Goal: Navigation & Orientation: Find specific page/section

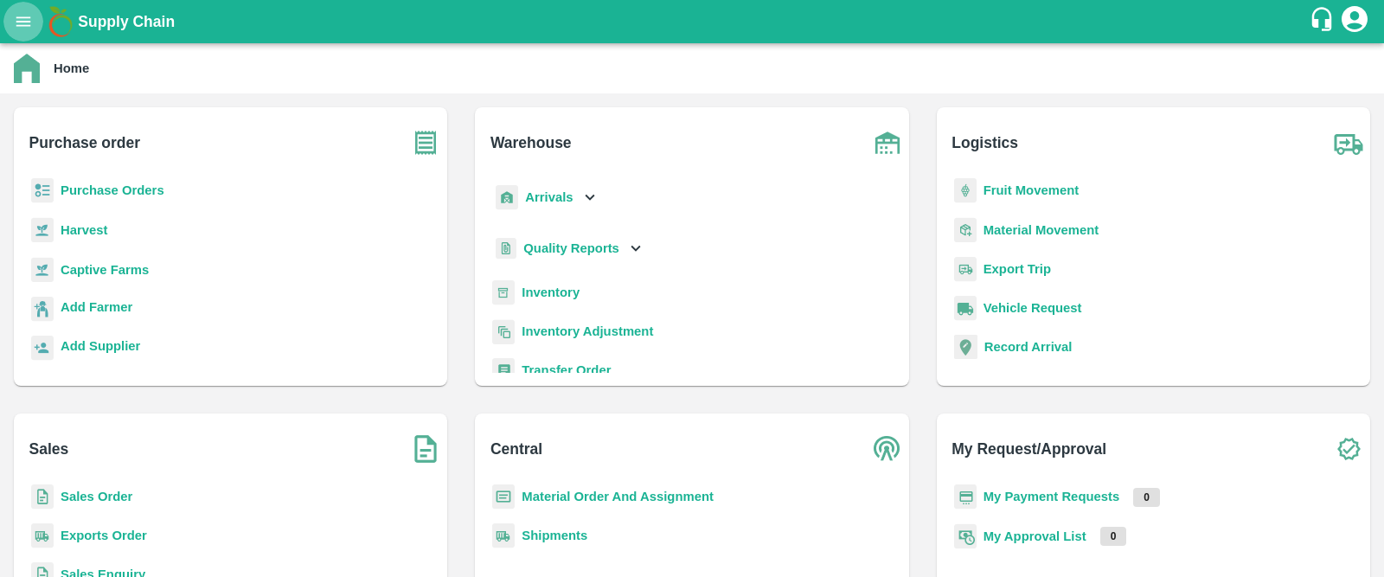
click at [20, 18] on icon "open drawer" at bounding box center [23, 21] width 15 height 10
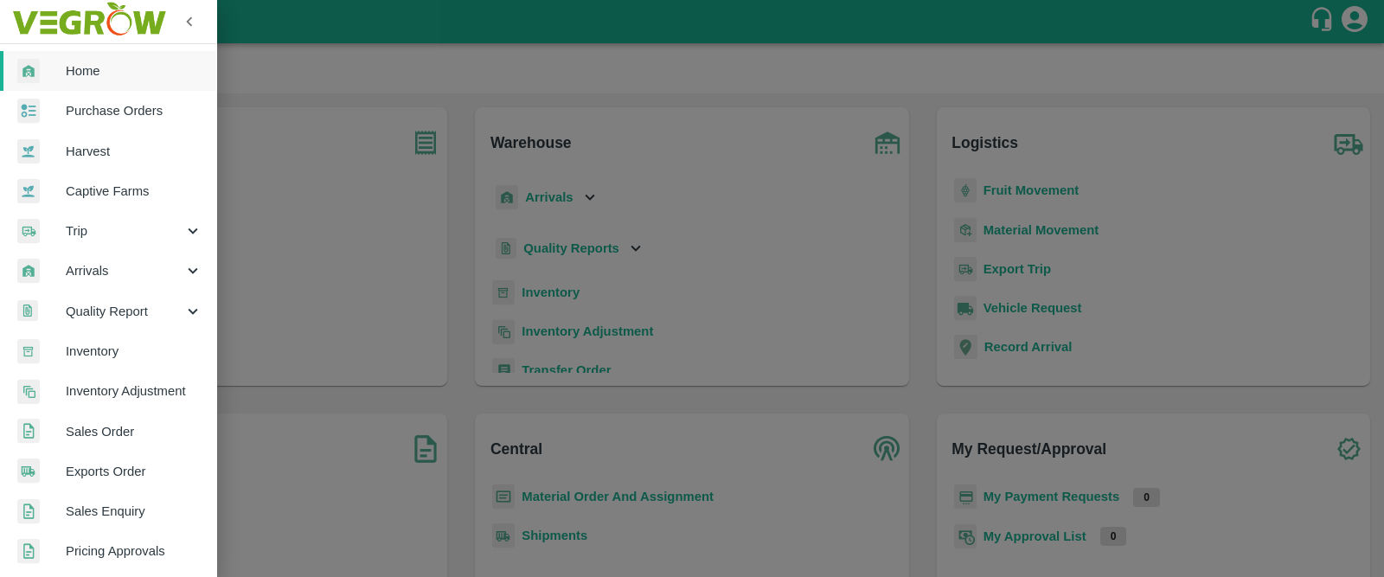
click at [96, 68] on span "Home" at bounding box center [134, 70] width 137 height 19
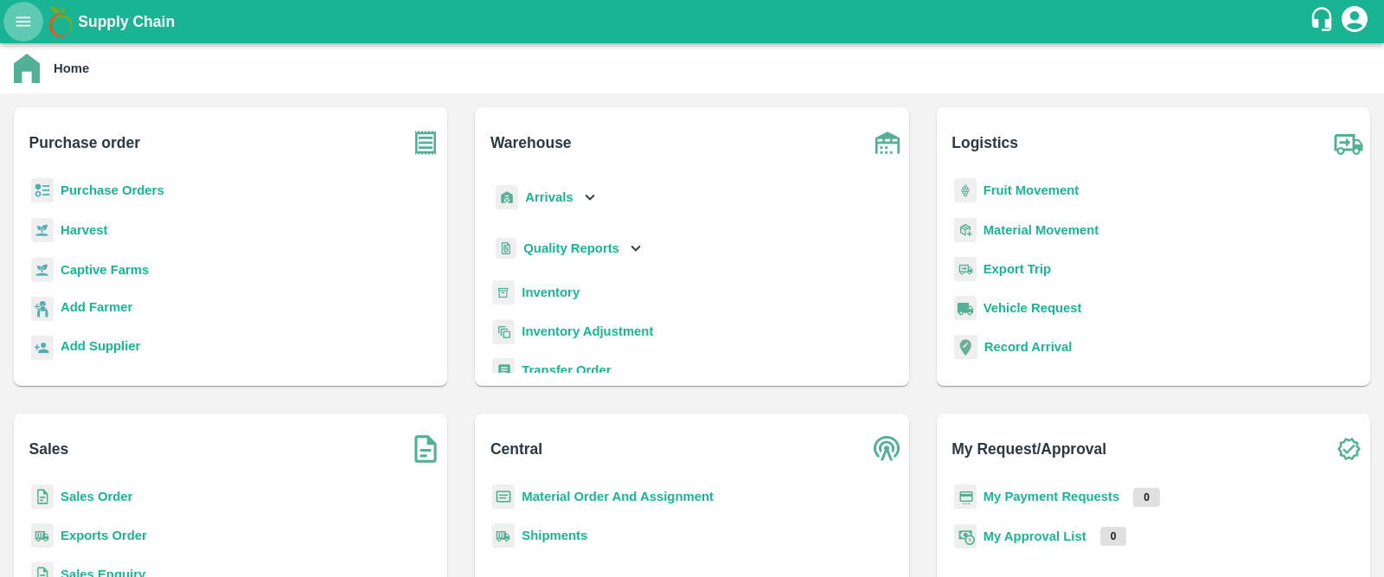
click at [4, 16] on button "open drawer" at bounding box center [23, 22] width 40 height 40
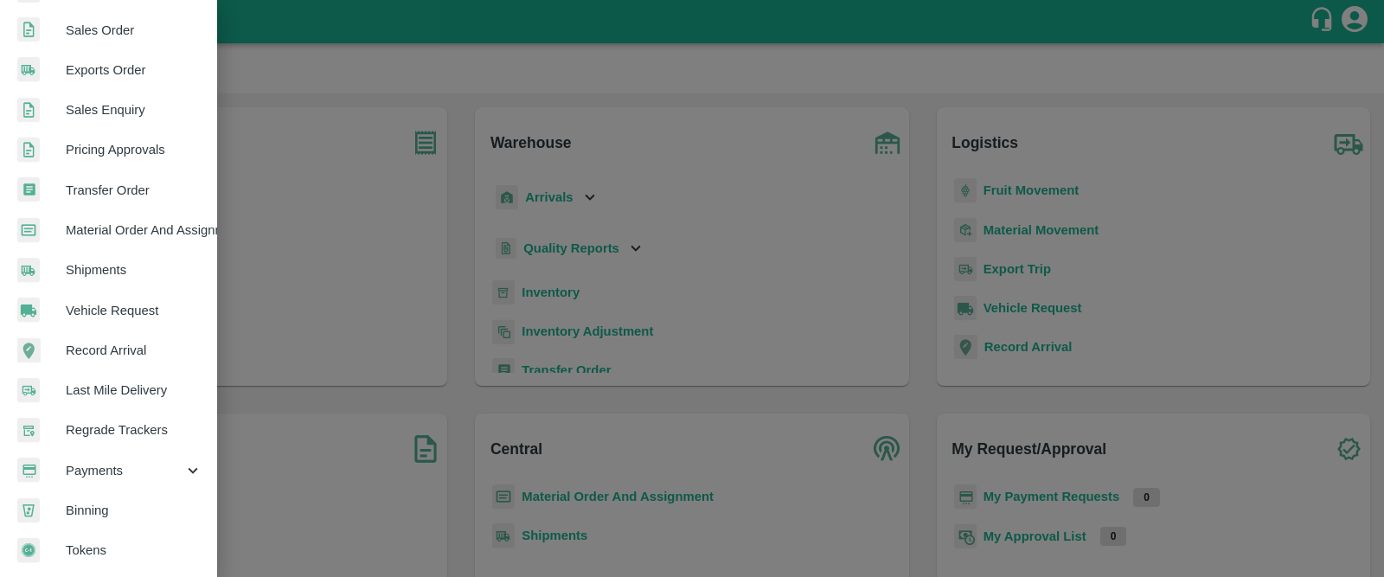
scroll to position [407, 0]
click at [83, 510] on span "Binning" at bounding box center [134, 510] width 137 height 19
